Goal: Task Accomplishment & Management: Manage account settings

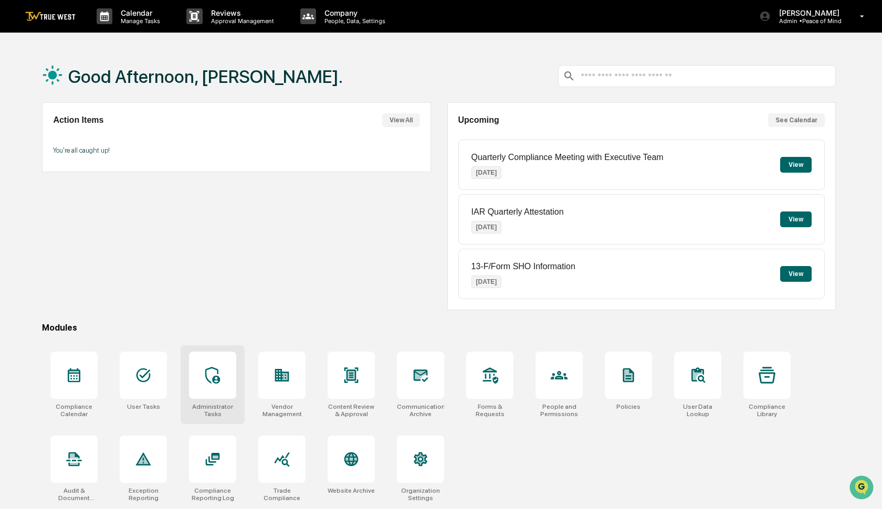
click at [214, 369] on icon at bounding box center [212, 375] width 17 height 17
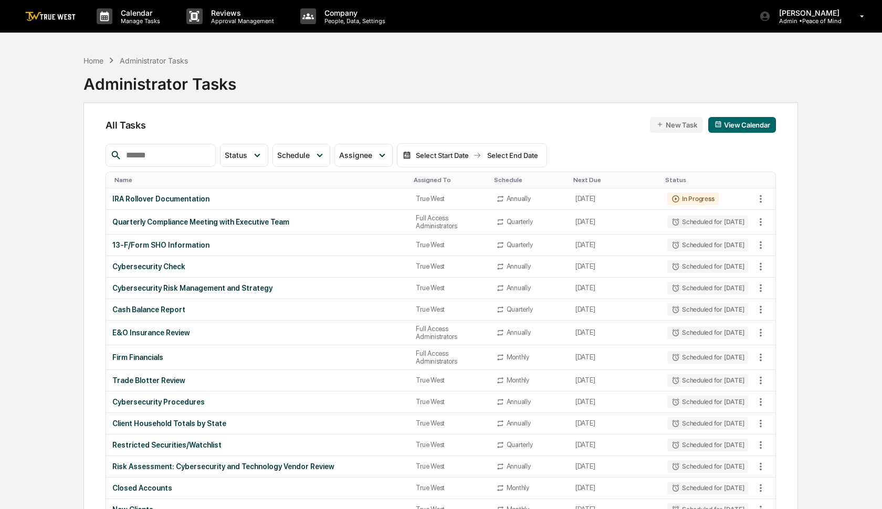
click at [157, 156] on input "text" at bounding box center [166, 156] width 89 height 14
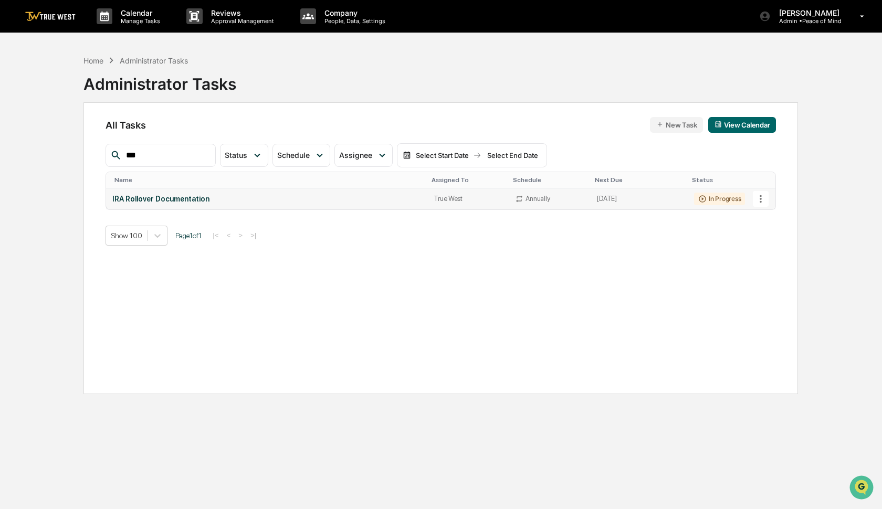
type input "***"
click at [763, 198] on icon at bounding box center [761, 199] width 12 height 12
click at [768, 258] on img at bounding box center [766, 256] width 8 height 8
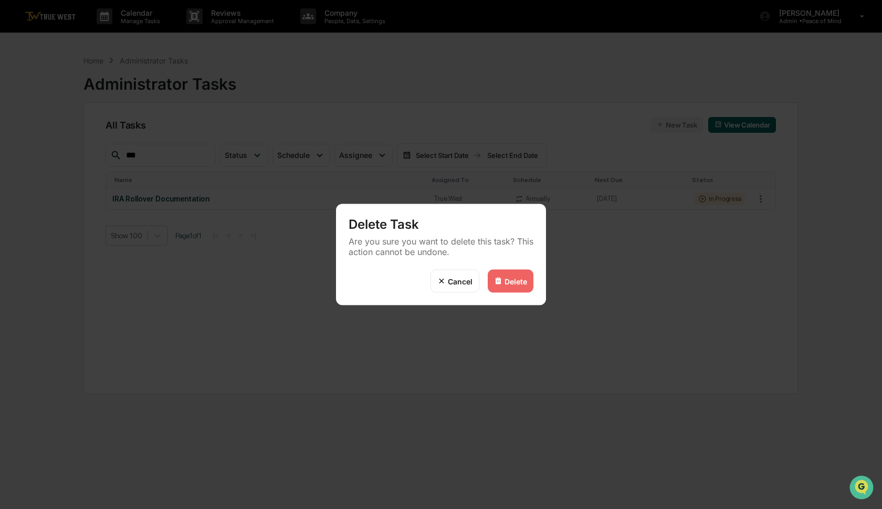
click at [512, 284] on div "Delete" at bounding box center [515, 281] width 23 height 9
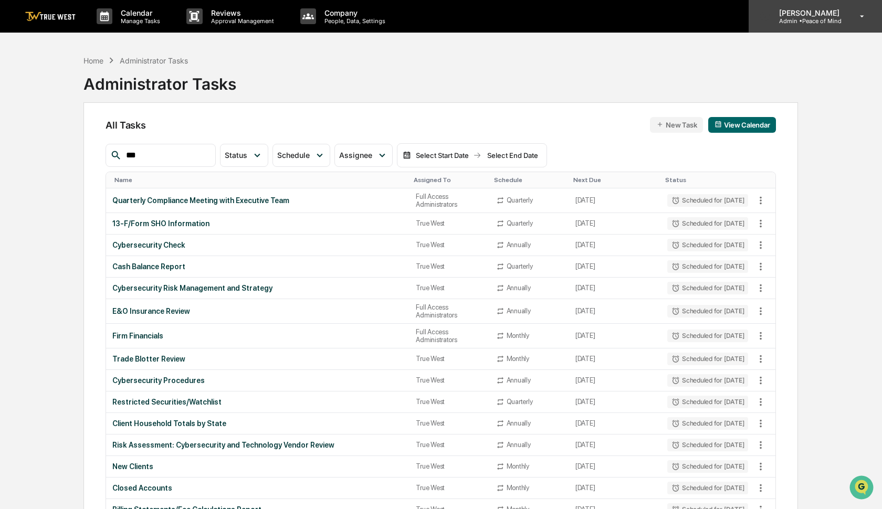
click at [815, 23] on p "Admin • Peace of Mind" at bounding box center [807, 20] width 74 height 7
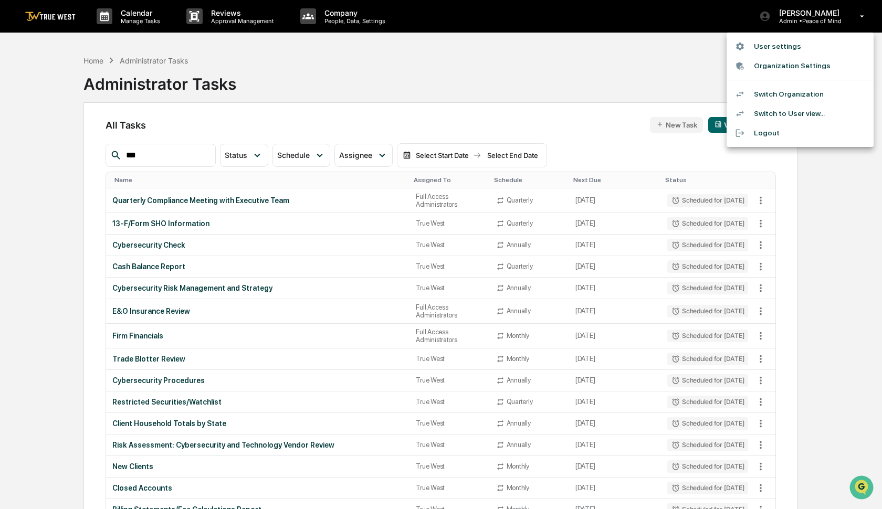
click at [798, 92] on li "Switch Organization" at bounding box center [799, 93] width 147 height 19
